Goal: Task Accomplishment & Management: Use online tool/utility

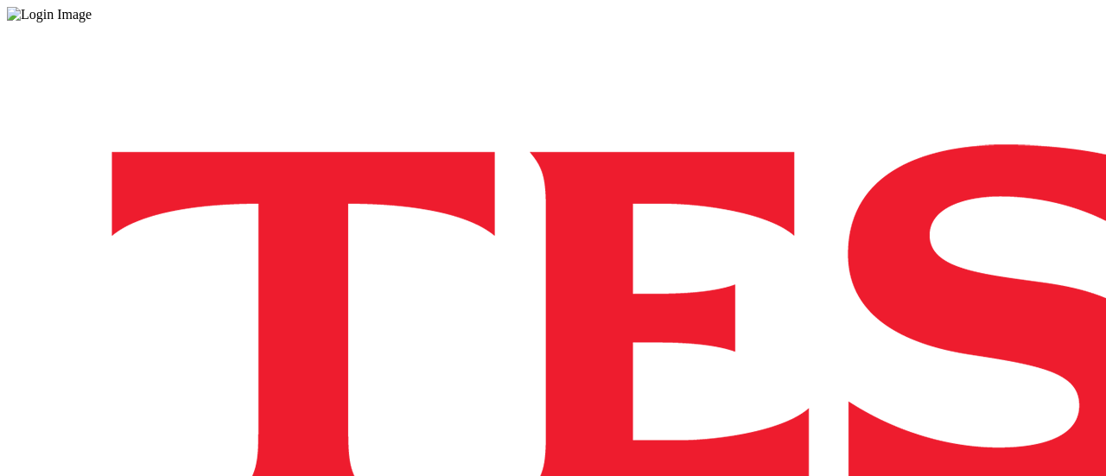
click at [1036, 91] on div "Log in to the Spectra’s dashboard using Tesco’s credentials. If you don’t have …" at bounding box center [553, 451] width 1092 height 859
drag, startPoint x: 806, startPoint y: 2, endPoint x: 721, endPoint y: 35, distance: 91.6
click at [721, 34] on div "Log in to the Spectra’s dashboard using Tesco’s credentials. If you don’t have …" at bounding box center [553, 451] width 1092 height 859
drag, startPoint x: 684, startPoint y: 0, endPoint x: 607, endPoint y: 87, distance: 116.3
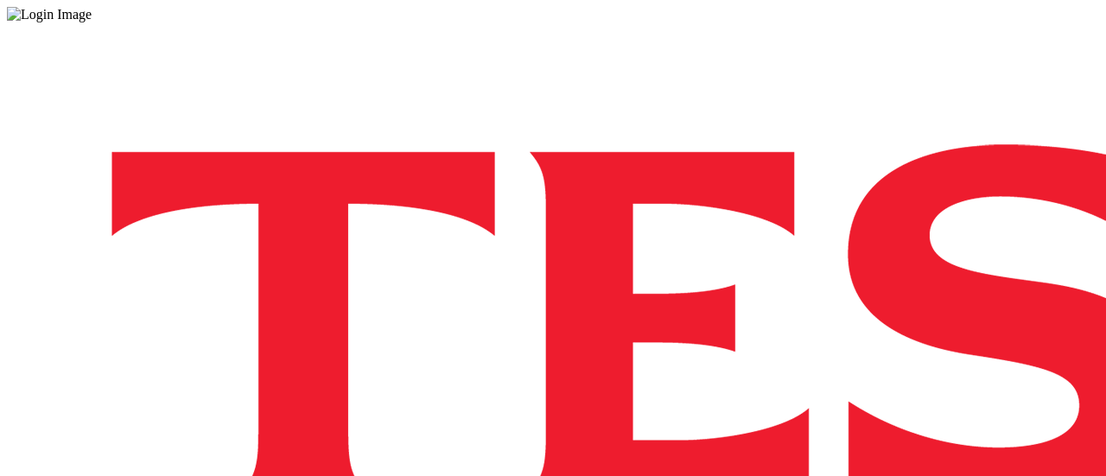
click at [607, 87] on div "Log in to the Spectra’s dashboard using Tesco’s credentials. If you don’t have …" at bounding box center [553, 451] width 1092 height 859
